Goal: Communication & Community: Answer question/provide support

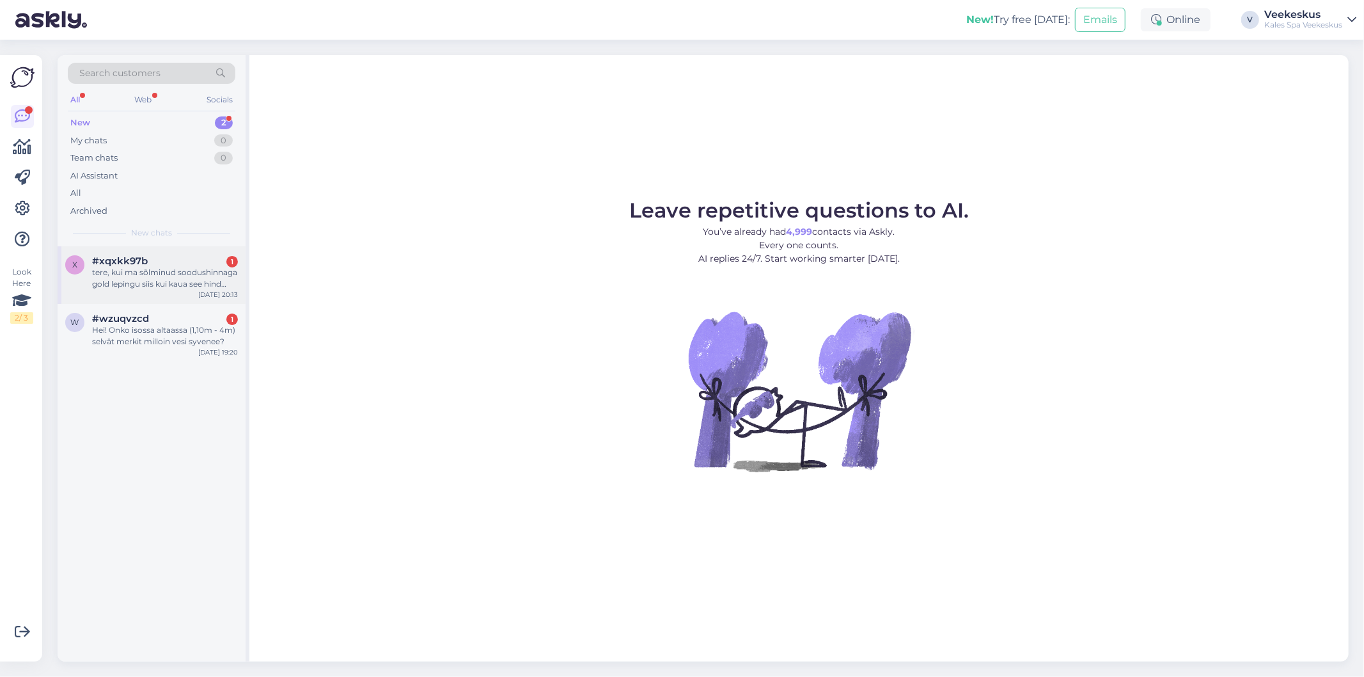
click at [157, 278] on div "tere, kui ma sõlminud soodushinnaga gold lepingu siis kui kaua see hind kehtib?" at bounding box center [165, 278] width 146 height 23
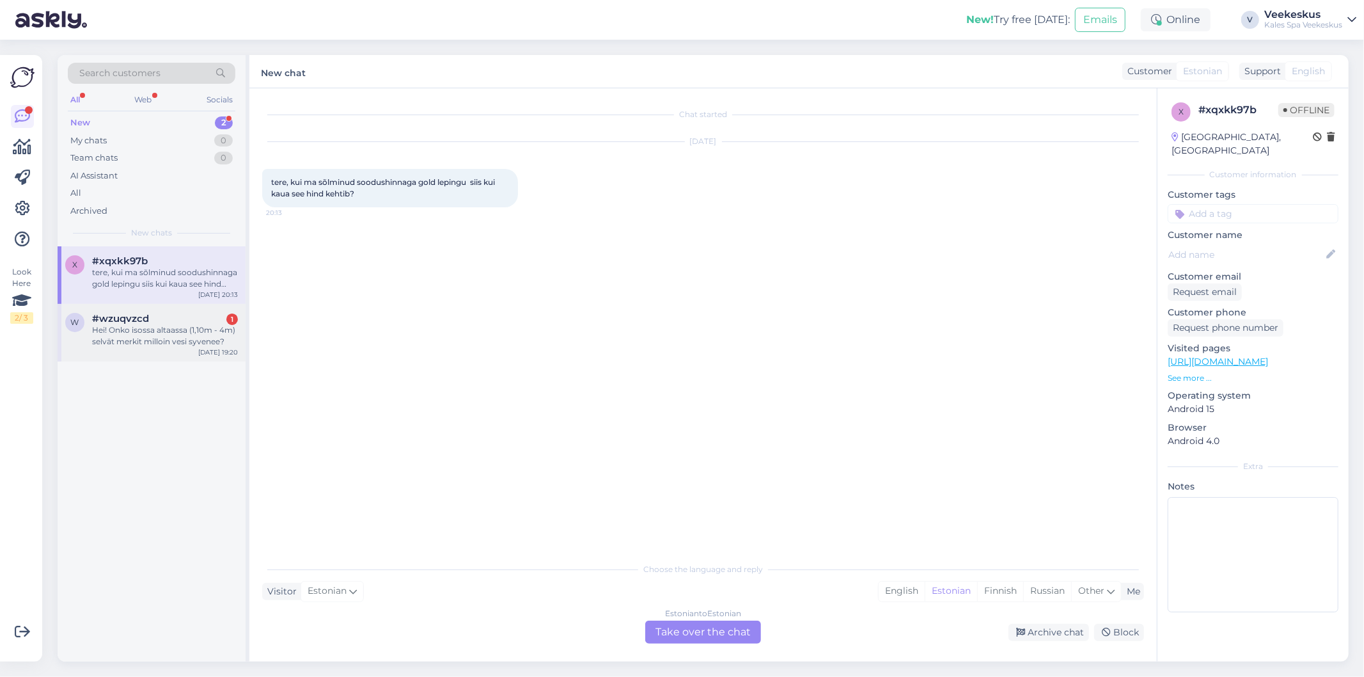
click at [162, 340] on div "Hei! Onko isossa altaassa (1,10m - 4m) selvät merkit milloin vesi syvenee?" at bounding box center [165, 335] width 146 height 23
click at [176, 286] on div "tere, kui ma sõlminud soodushinnaga gold lepingu siis kui kaua see hind kehtib?" at bounding box center [165, 278] width 146 height 23
click at [721, 623] on div "Estonian to Estonian Take over the chat" at bounding box center [703, 631] width 116 height 23
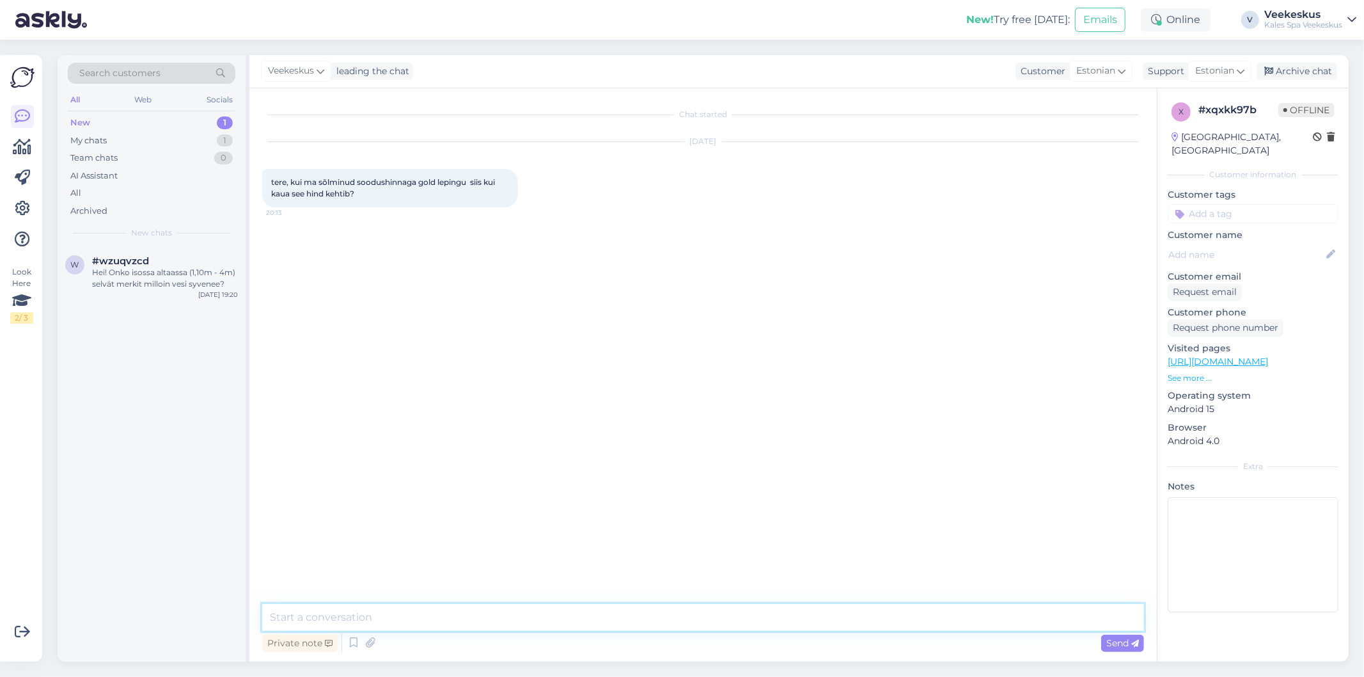
click at [721, 623] on textarea at bounding box center [703, 617] width 882 height 27
type textarea "Tere, üks aasta"
click at [1294, 75] on div "Archive chat" at bounding box center [1297, 71] width 81 height 17
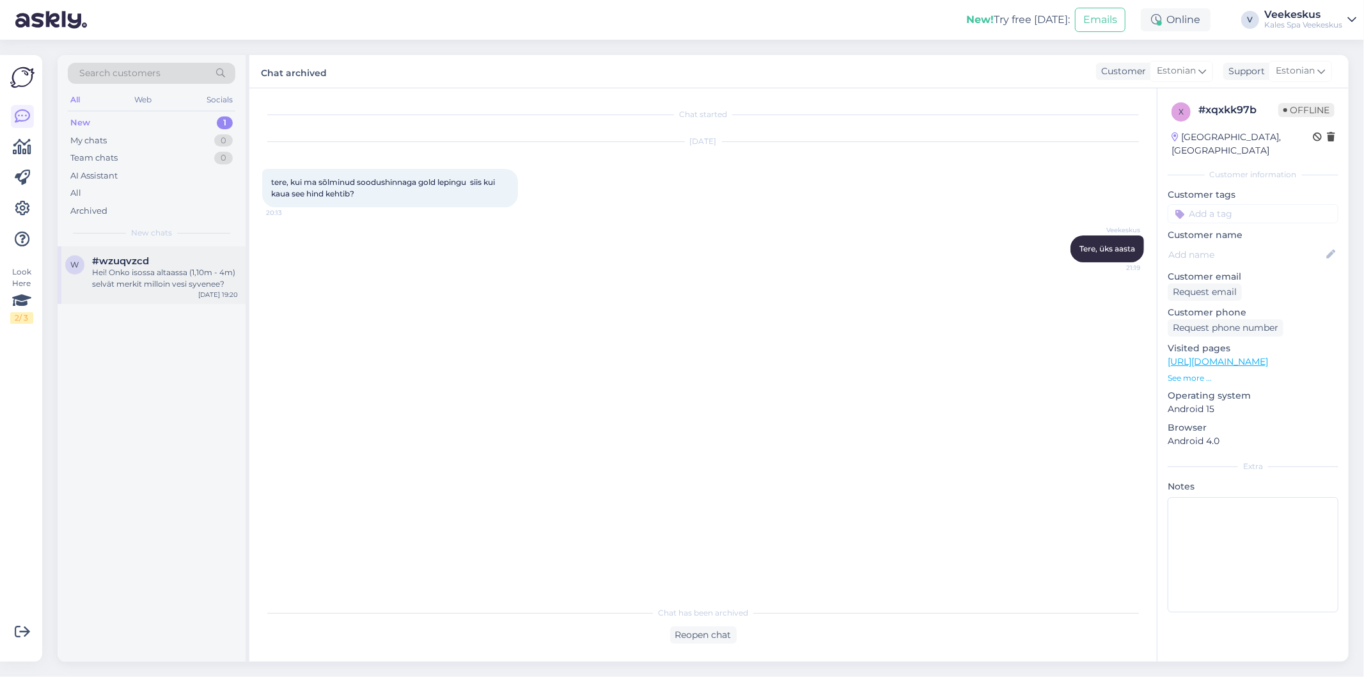
click at [201, 273] on div "Hei! Onko isossa altaassa (1,10m - 4m) selvät merkit milloin vesi syvenee?" at bounding box center [165, 278] width 146 height 23
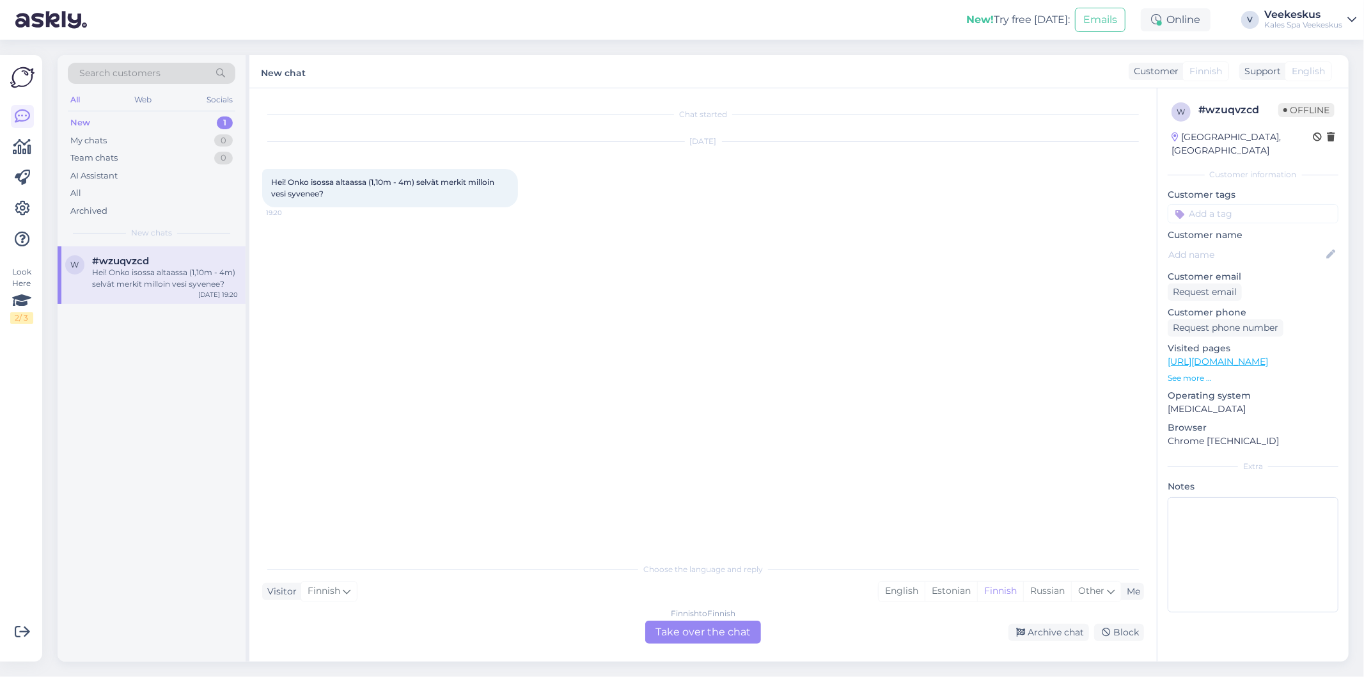
click at [725, 632] on div "Finnish to Finnish Take over the chat" at bounding box center [703, 631] width 116 height 23
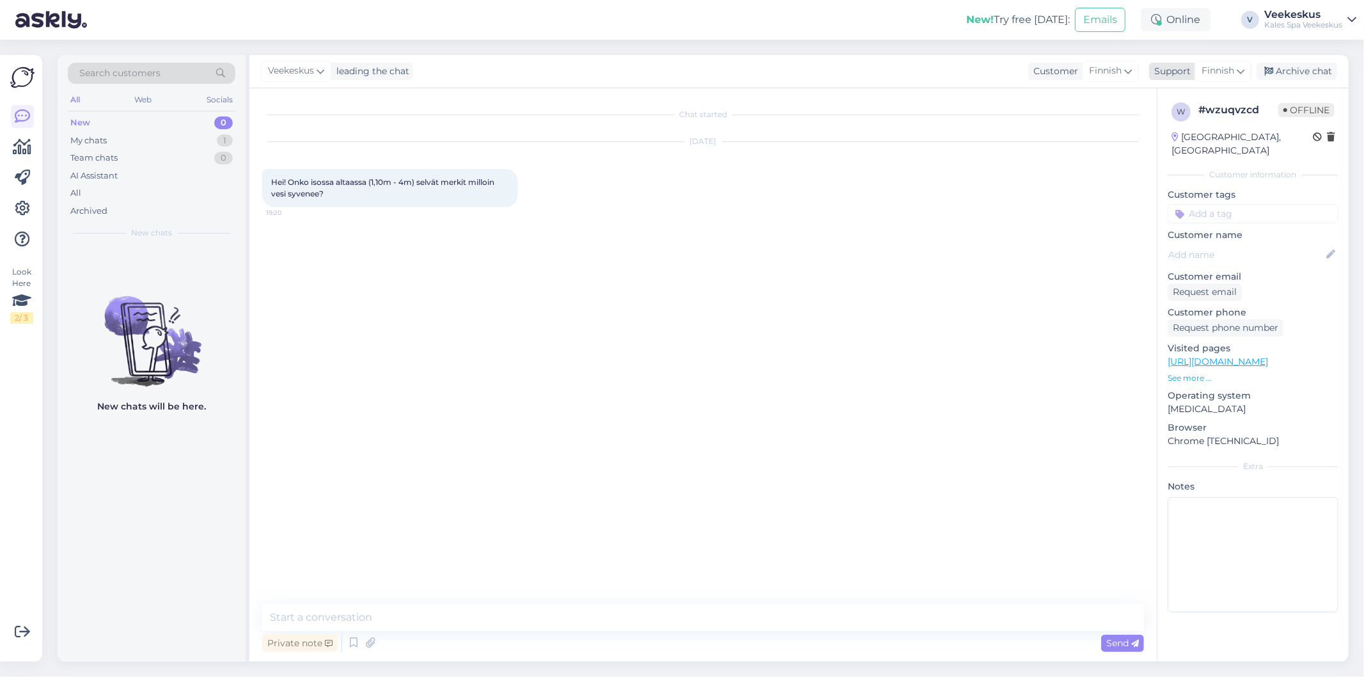
click at [1202, 72] on span "Finnish" at bounding box center [1218, 71] width 33 height 14
type input "e"
click at [1203, 183] on link "English" at bounding box center [1200, 189] width 141 height 20
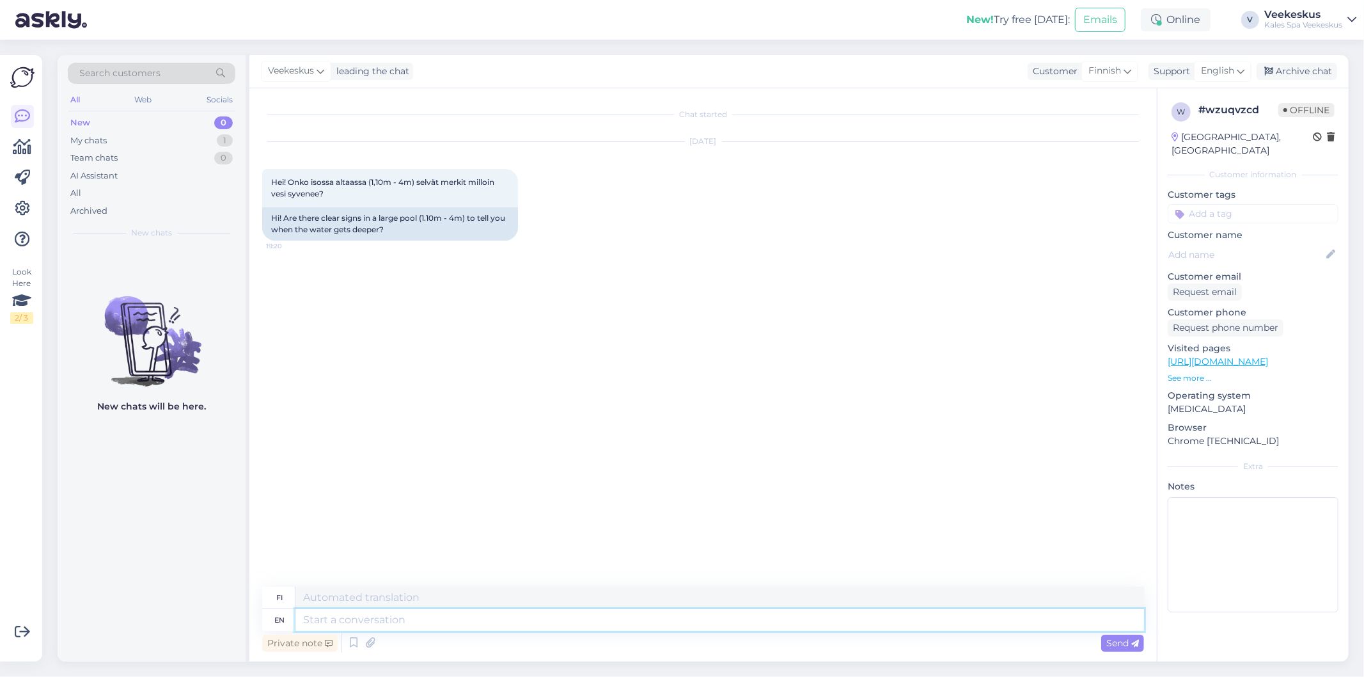
click at [451, 616] on textarea at bounding box center [719, 620] width 849 height 22
type textarea "Hello,"
type textarea "Hei,"
type textarea "Hello, yes"
type textarea "Hei, kyllä"
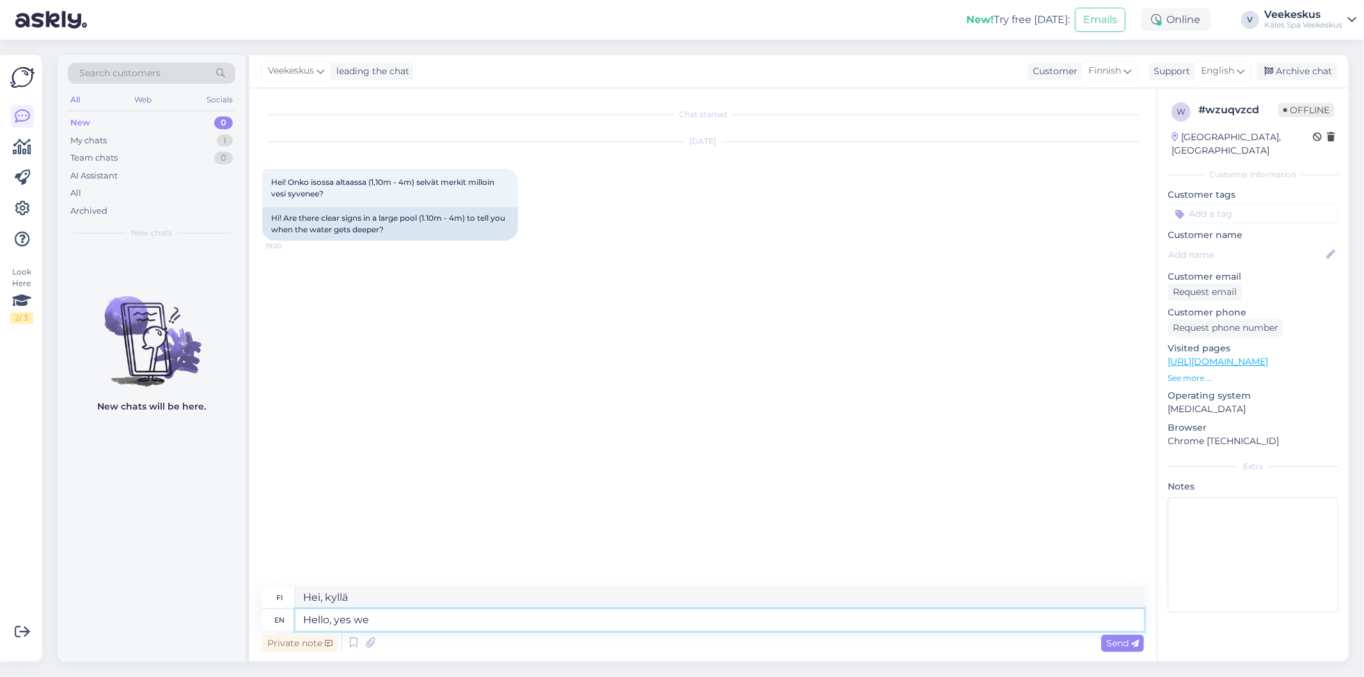
type textarea "Hello, yes we"
type textarea "Hei, kyllä ​​me"
type textarea "Hello, yes we have"
type textarea "Hei, kyllä ​​meillä on"
type textarea "Hello, yes we have the"
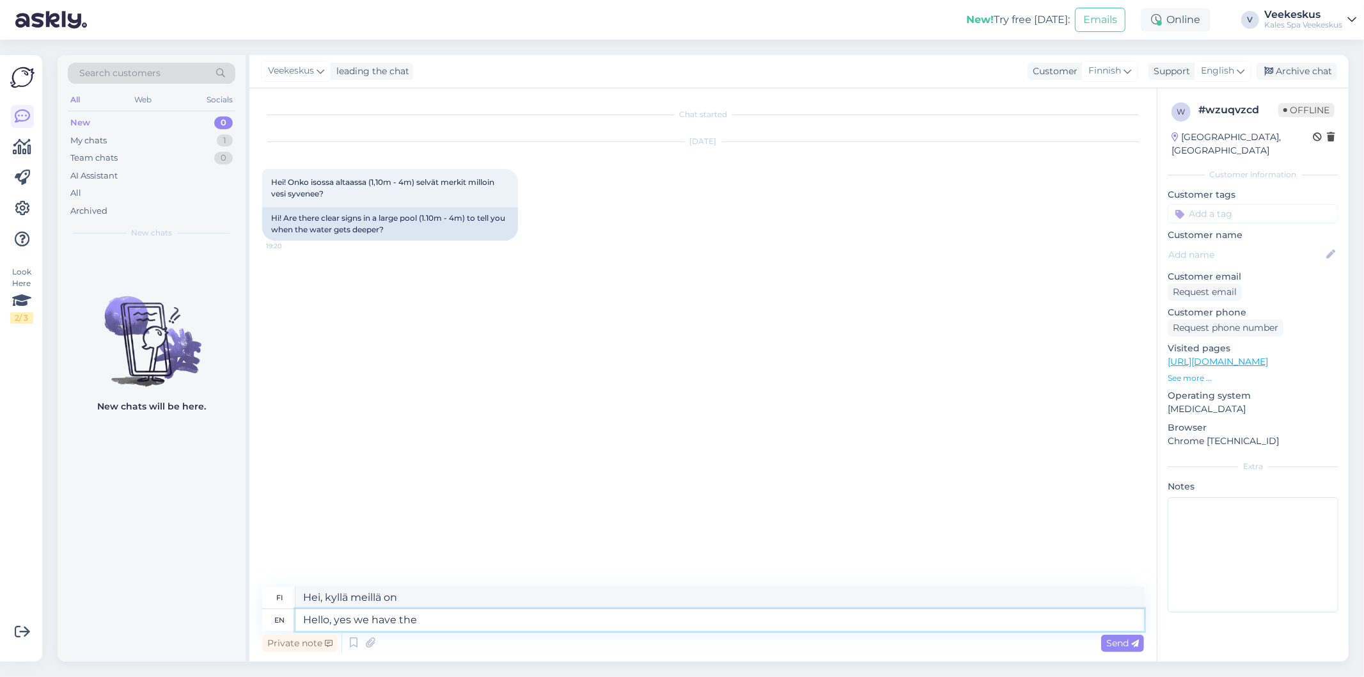
type textarea "Hei, [GEOGRAPHIC_DATA], meillä on"
type textarea "Hello, yes we have the signd"
type textarea "Hei, kyllä, meillä on merkki"
type textarea "Hello, yes we have the signds"
type textarea "Hei, kyllä, meillä on kyltit"
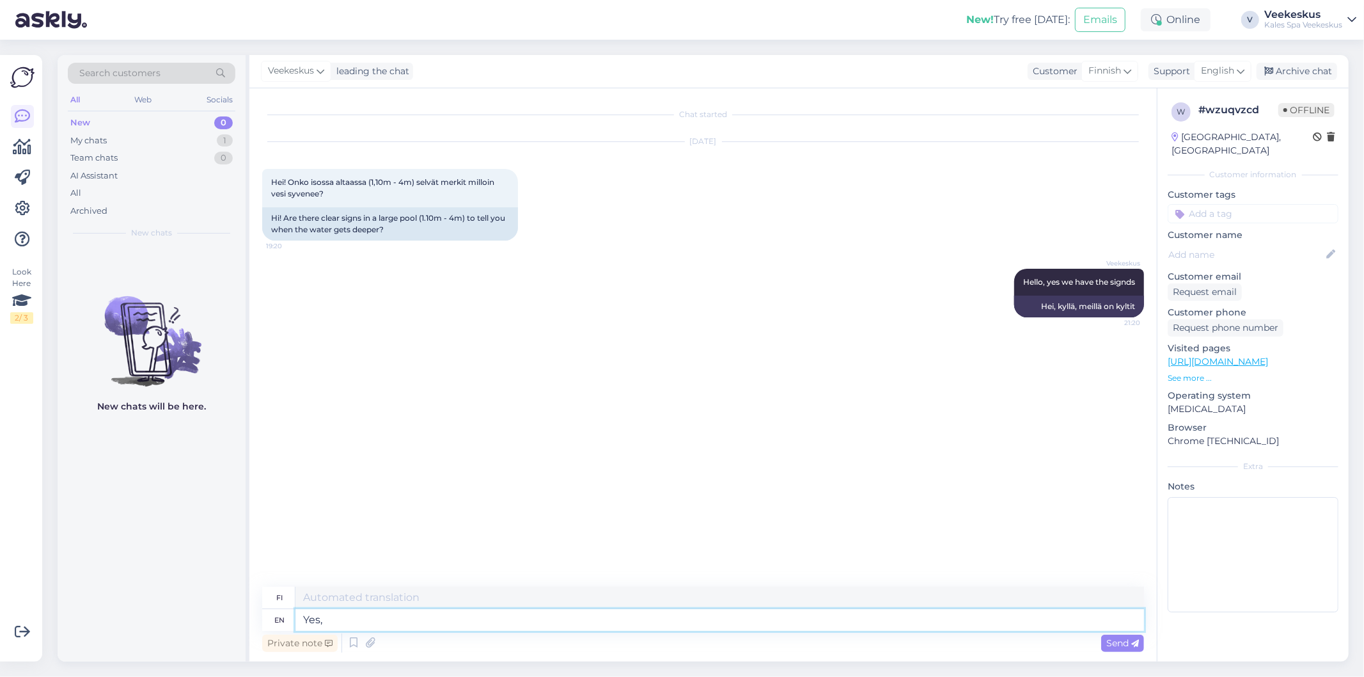
type textarea "Yes,"
type textarea "Kyllä,"
type textarea "Yes, we have the signs out, th"
type textarea "Kyllä, meillä on kyltit näkyvissä."
type textarea "Yes, we have the signs out, they"
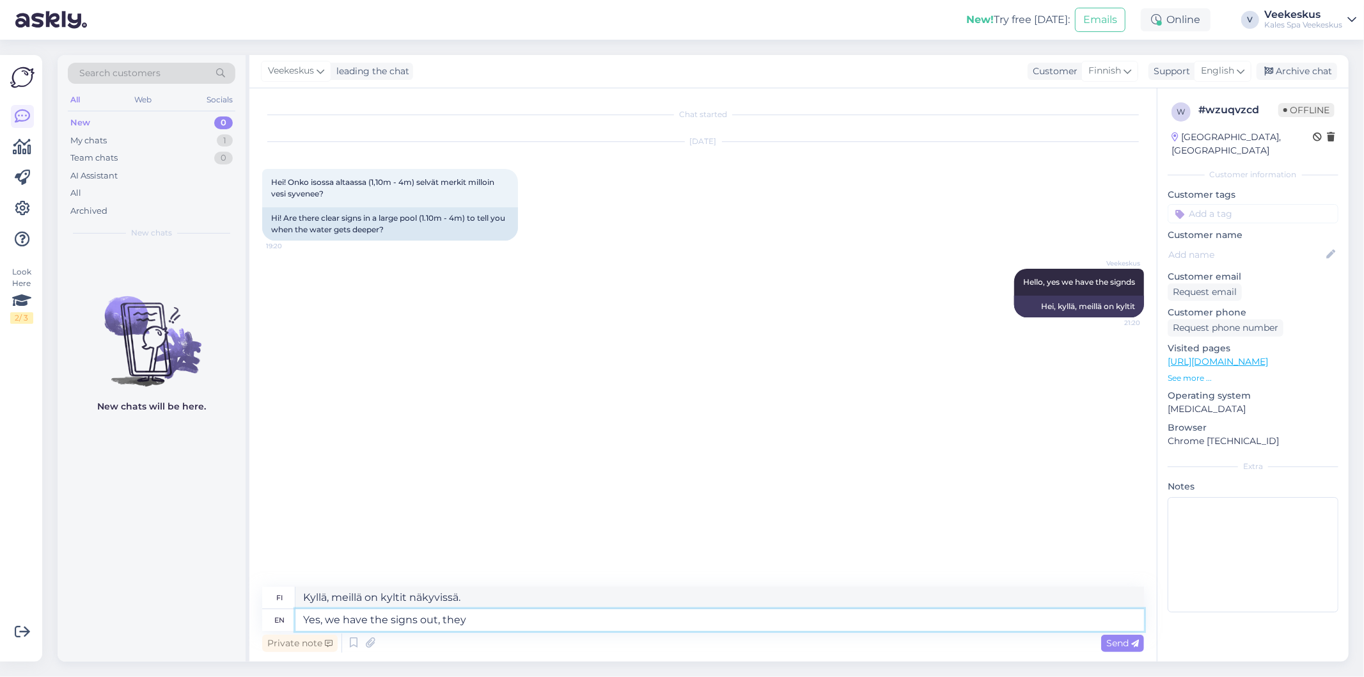
type textarea "Kyllä, meillä on kyltit näkyvissä, ne"
type textarea "Yes, we have the signs out, they are"
type textarea "Kyllä, meillä on kyltit esillä, ne ovat"
type textarea "Yes, we have the signs out, they are more"
type textarea "Kyllä, meillä on kyltit esillä, ne ovat enemmän"
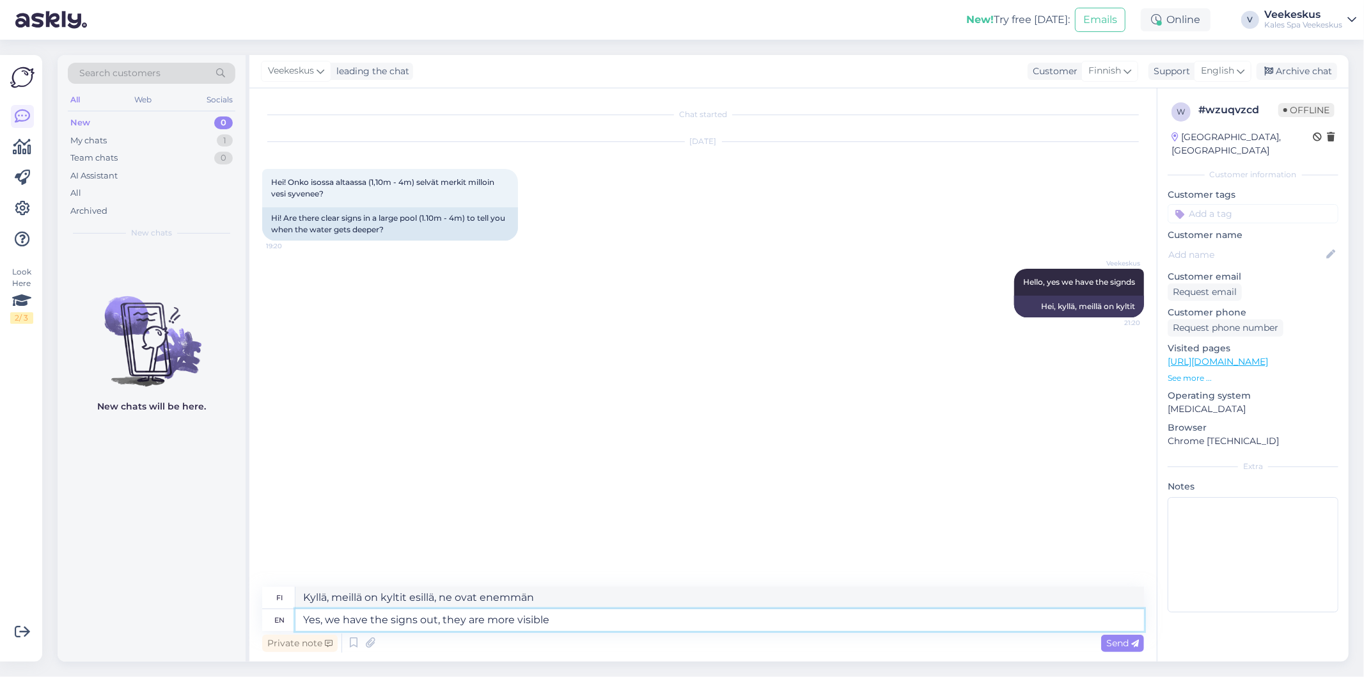
type textarea "Yes, we have the signs out, they are more visible"
type textarea "Kyllä, meillä on kyltit esillä, ne ovat näkyvämpiä"
type textarea "Yes, we have the signs out, they are more visible if"
type textarea "Kyllä, meillä on kyltit esillä, ne ovat näkyvämpiä, [PERSON_NAME]"
type textarea "Yes, we have the signs out, they are more visible if you"
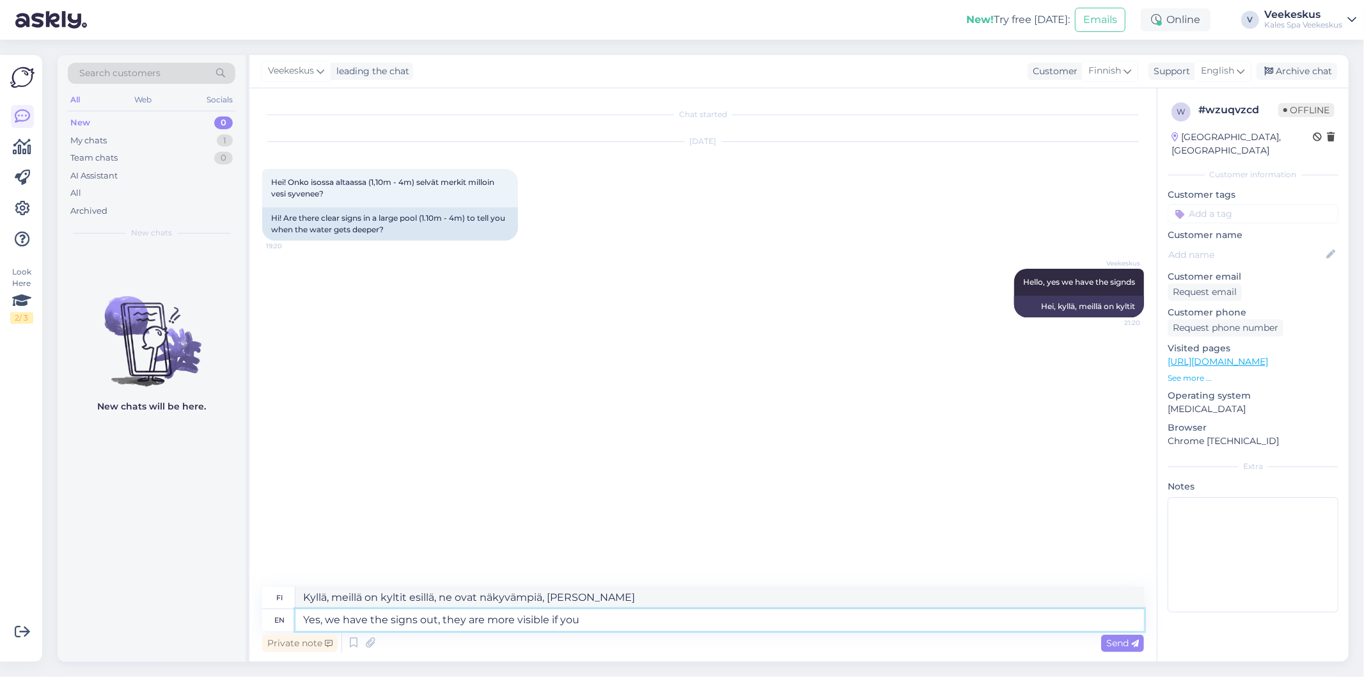
type textarea "Kyllä, meillä on kyltit esillä, ne ovat näkyvämpiä, [PERSON_NAME] sinä"
type textarea "Yes, we have the signs out, they are more visible if you swin"
type textarea "Kyllä, meillä on kyltit esillä, ne näkyvät paremmin, [PERSON_NAME] uit."
type textarea "Yes, we have the signs out, they are more visible if you swin closer t"
type textarea "Kyllä, meillä on kyltit esillä, ne näkyvät paremmin, [PERSON_NAME] uit lähempän…"
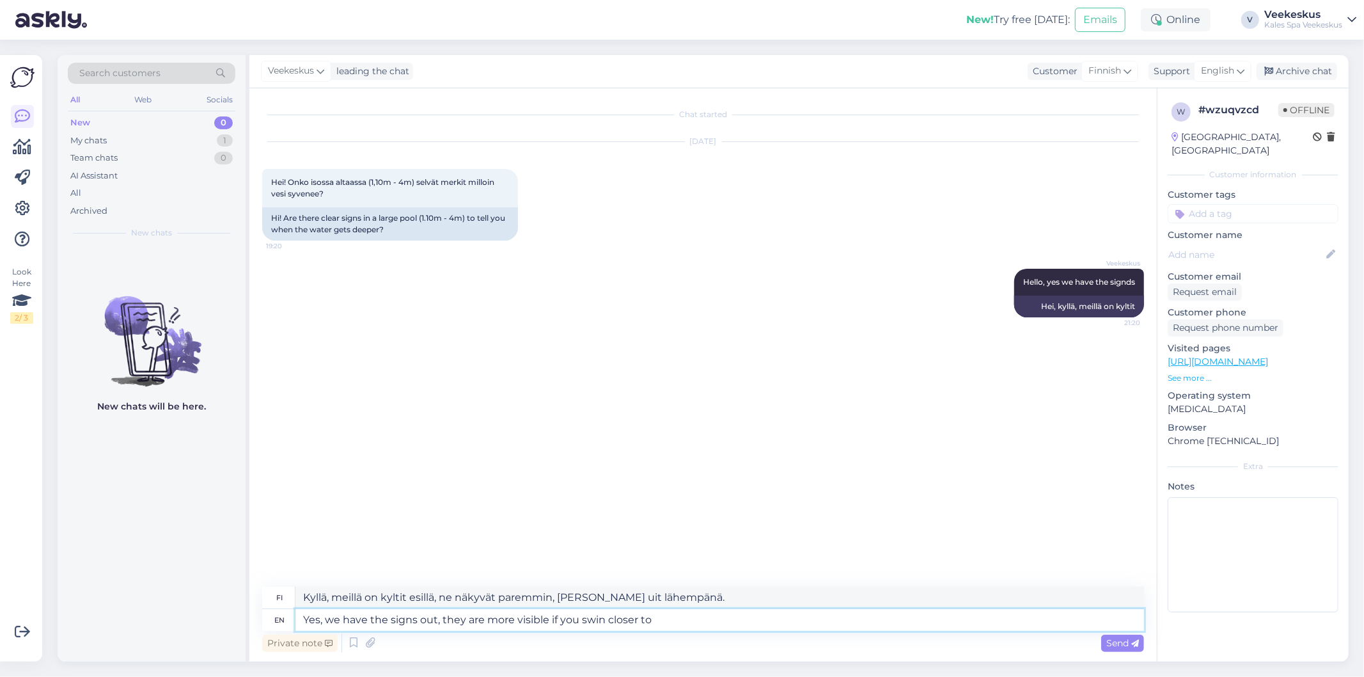
type textarea "Yes, we have the signs out, they are more visible if you swin closer to t"
type textarea "Kyllä, meillä on kyltit esillä, ne näkyvät paremmin, [PERSON_NAME] uit lähempänä"
type textarea "Yes, we have the signs out, they are more visible if you swin closer to the lane"
type textarea "Kyllä, meillä on kyltit esillä, ne näkyvät paremmin, [PERSON_NAME] ui lähempänä…"
type textarea "Yes, we have the signs out, they are more visible if you swin closer to the [PE…"
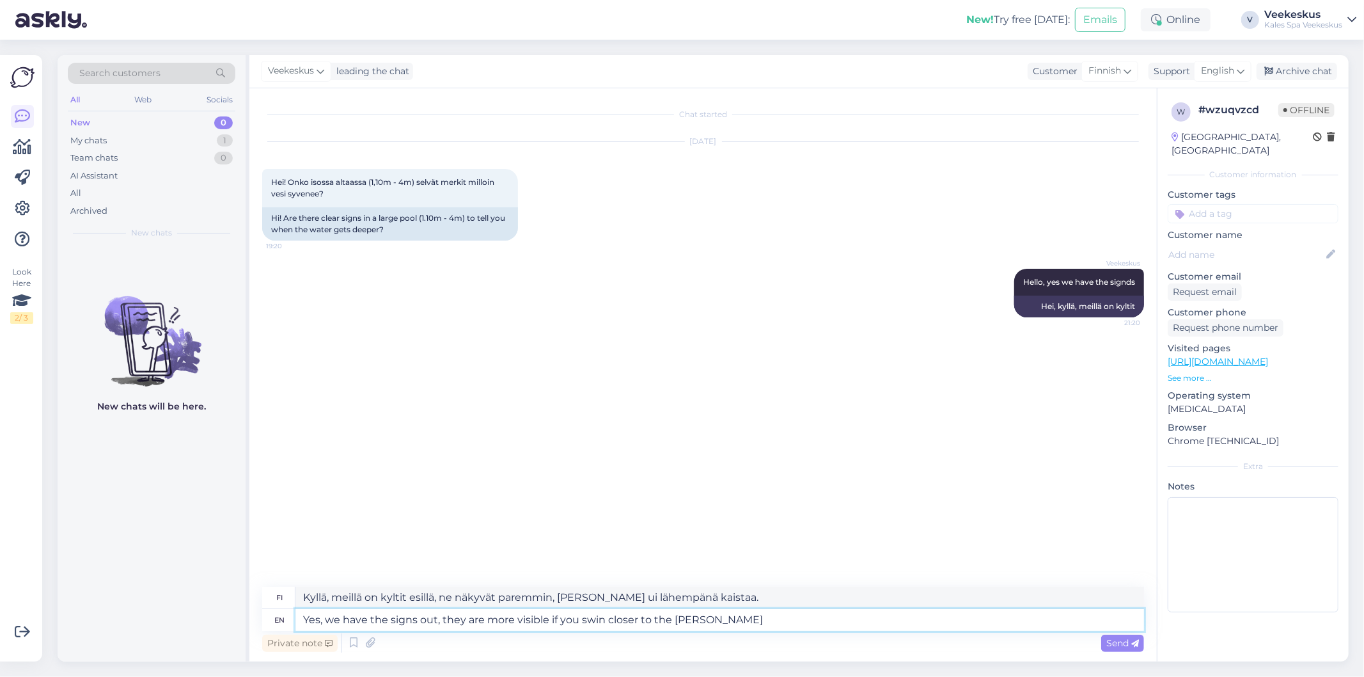
type textarea "Kyllä, meillä on kyltit esillä, ne näkyvät paremmin, [PERSON_NAME] ui lähempänä…"
type textarea "Yes, we have the signs out, they are more visible if you swin closer to the [PE…"
type textarea "Kyllä, meillä on kyltit esillä, ne näkyvät paremmin, [PERSON_NAME] ui lähempänä…"
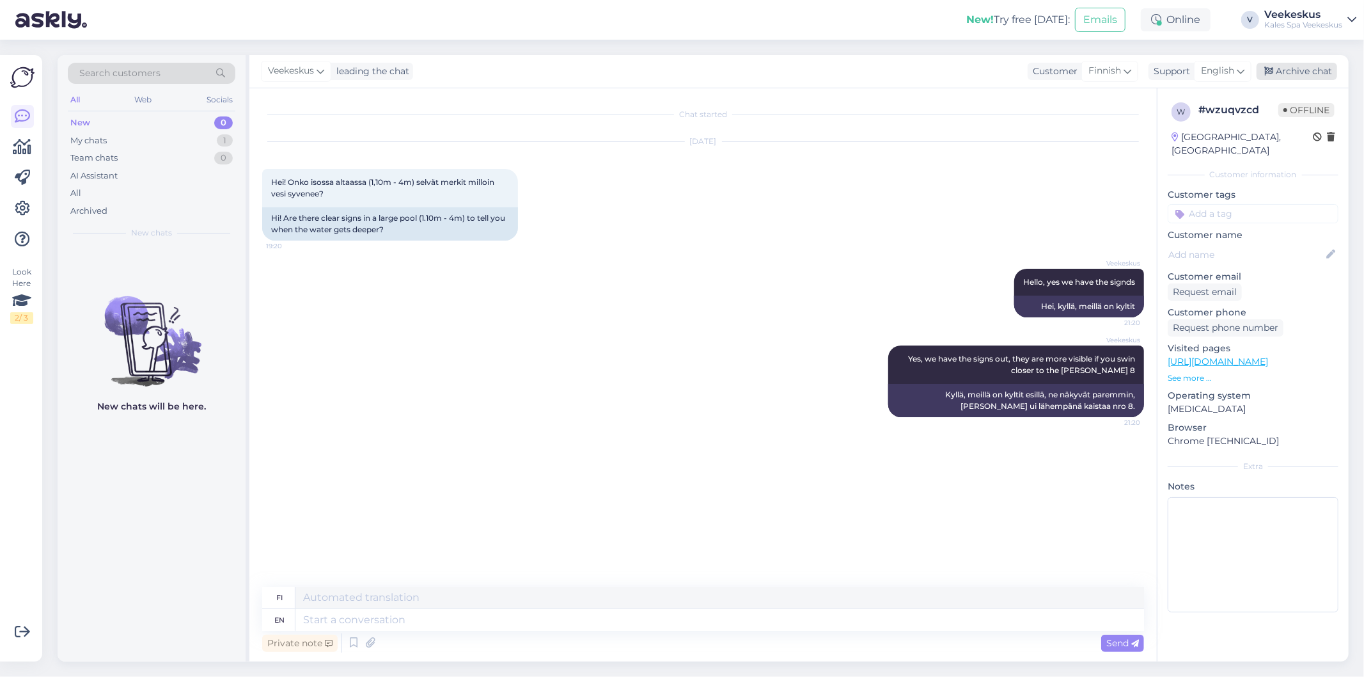
click at [1295, 72] on div "Archive chat" at bounding box center [1297, 71] width 81 height 17
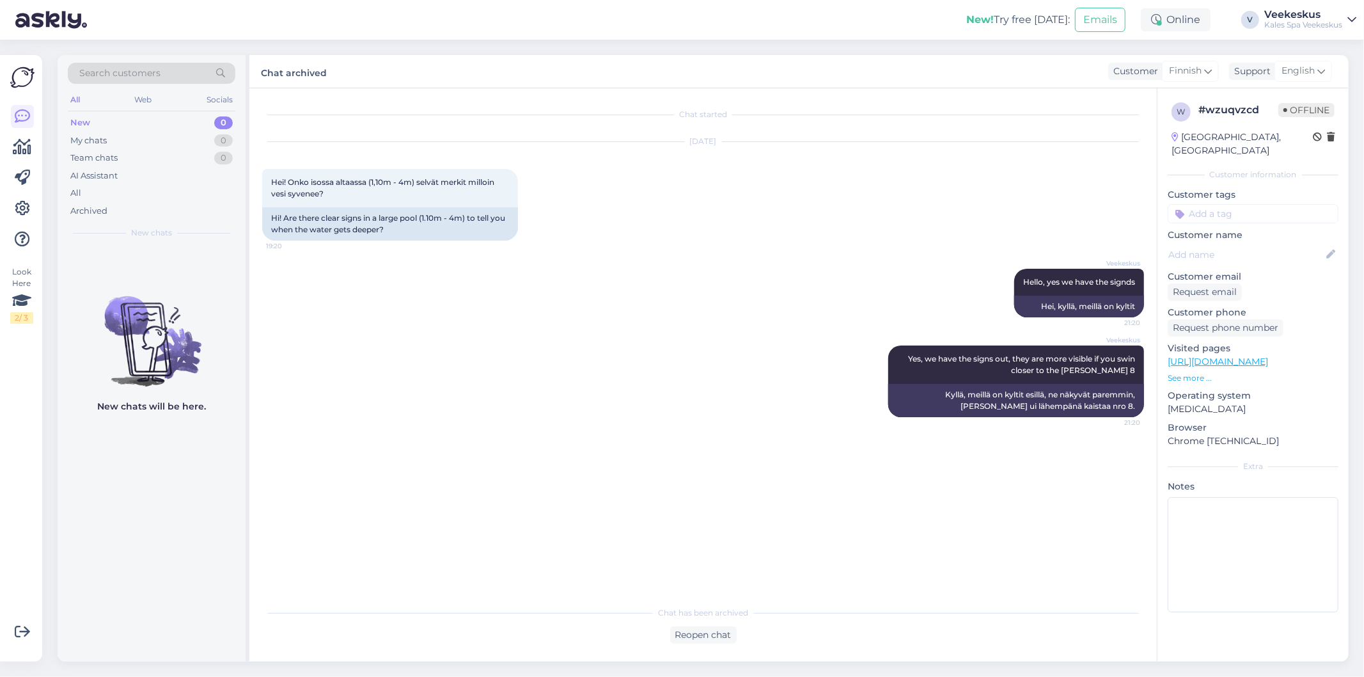
click at [923, 206] on div "[DATE] Hei! Onko isossa altaassa (1,10m - 4m) selvät merkit milloin vesi syvene…" at bounding box center [703, 191] width 882 height 127
